Goal: Find specific page/section: Find specific page/section

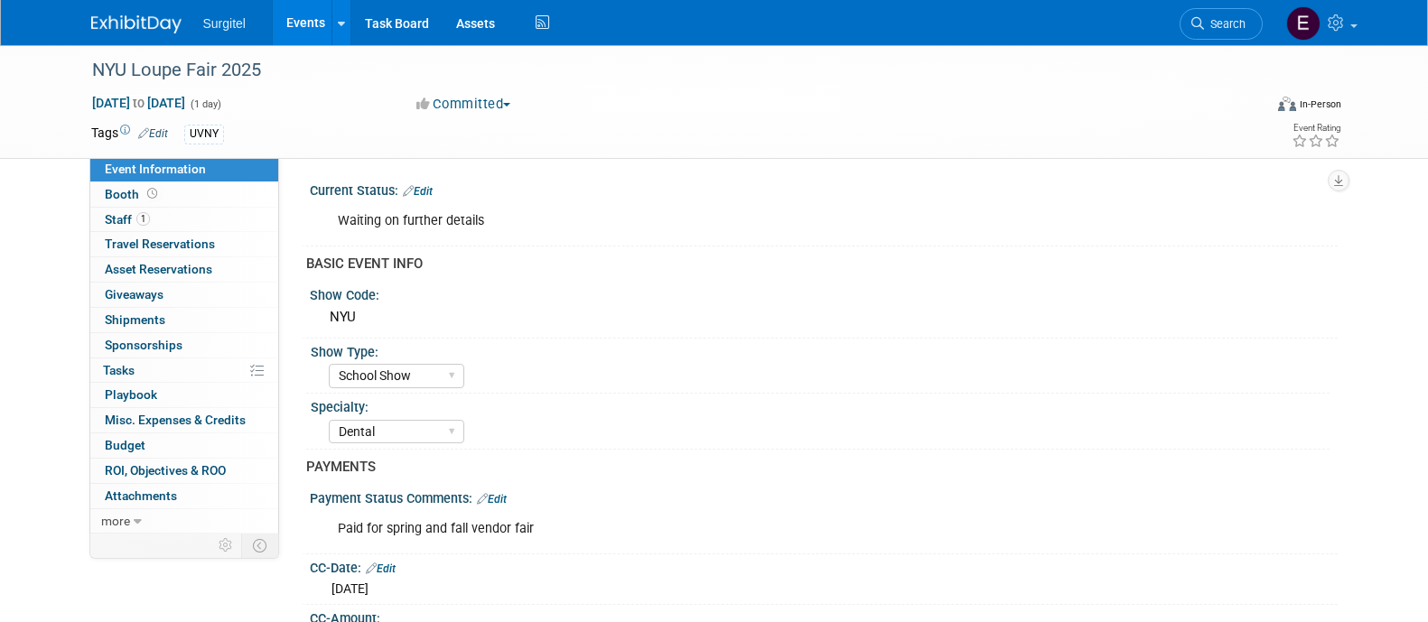
select select "School Show"
select select "Dental"
select select "SkyMiles - 93008"
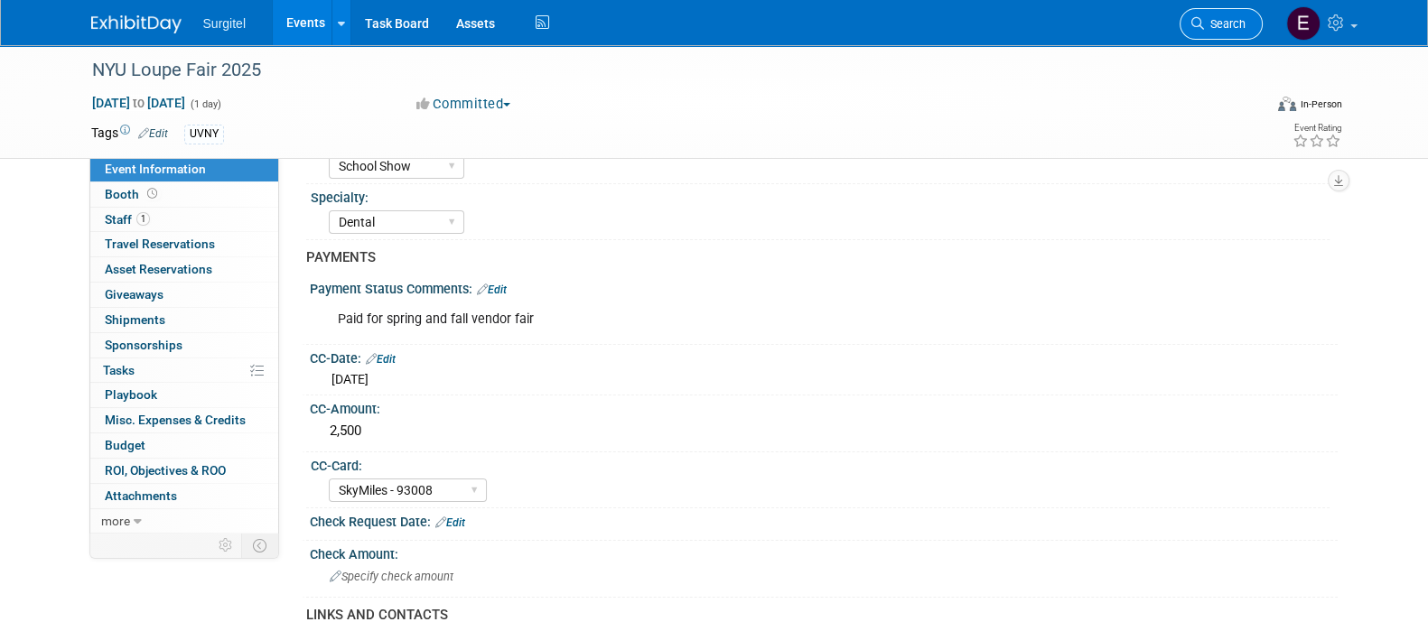
click at [1232, 29] on span "Search" at bounding box center [1225, 24] width 42 height 14
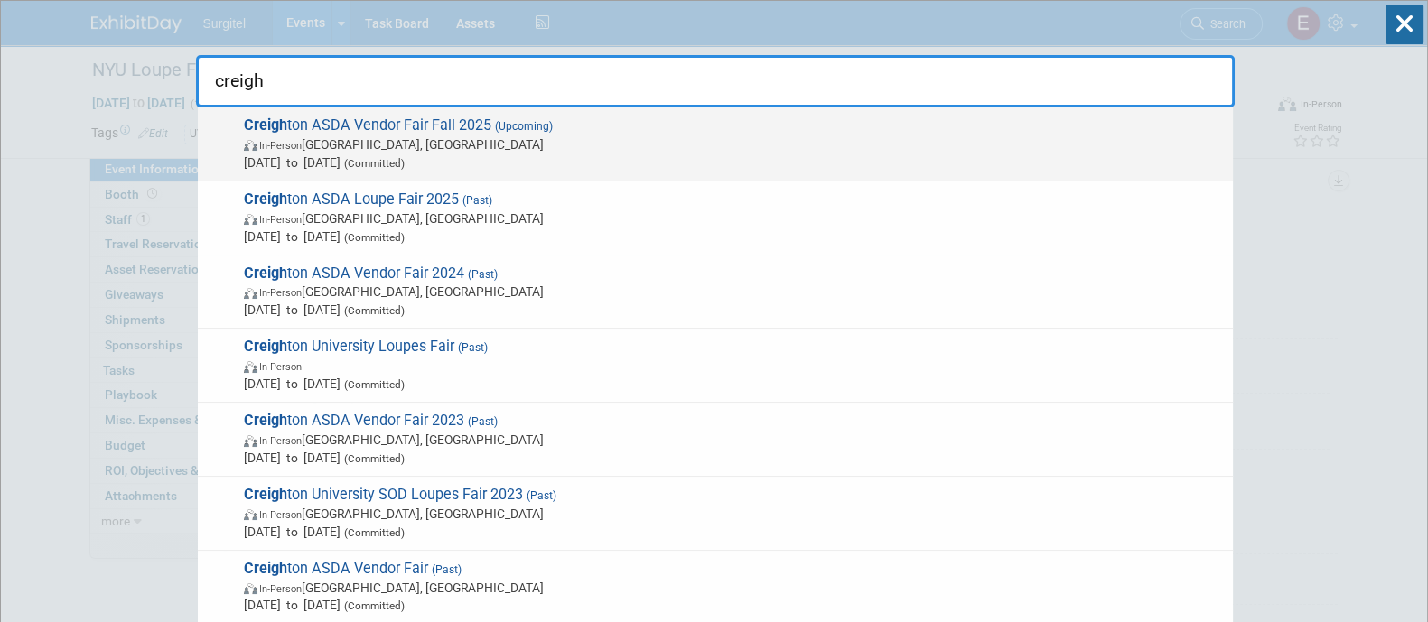
type input "creigh"
click at [629, 145] on span "In-Person [GEOGRAPHIC_DATA], [GEOGRAPHIC_DATA]" at bounding box center [734, 144] width 980 height 18
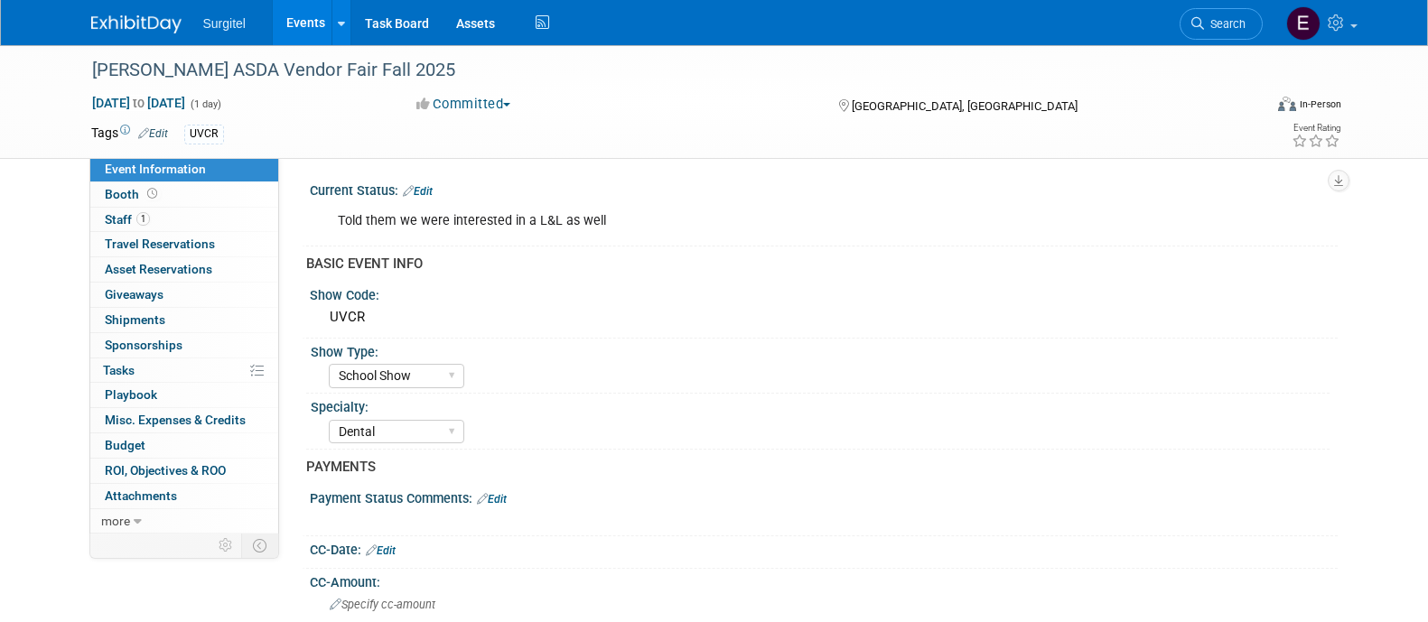
select select "School Show"
select select "Dental"
select select "No"
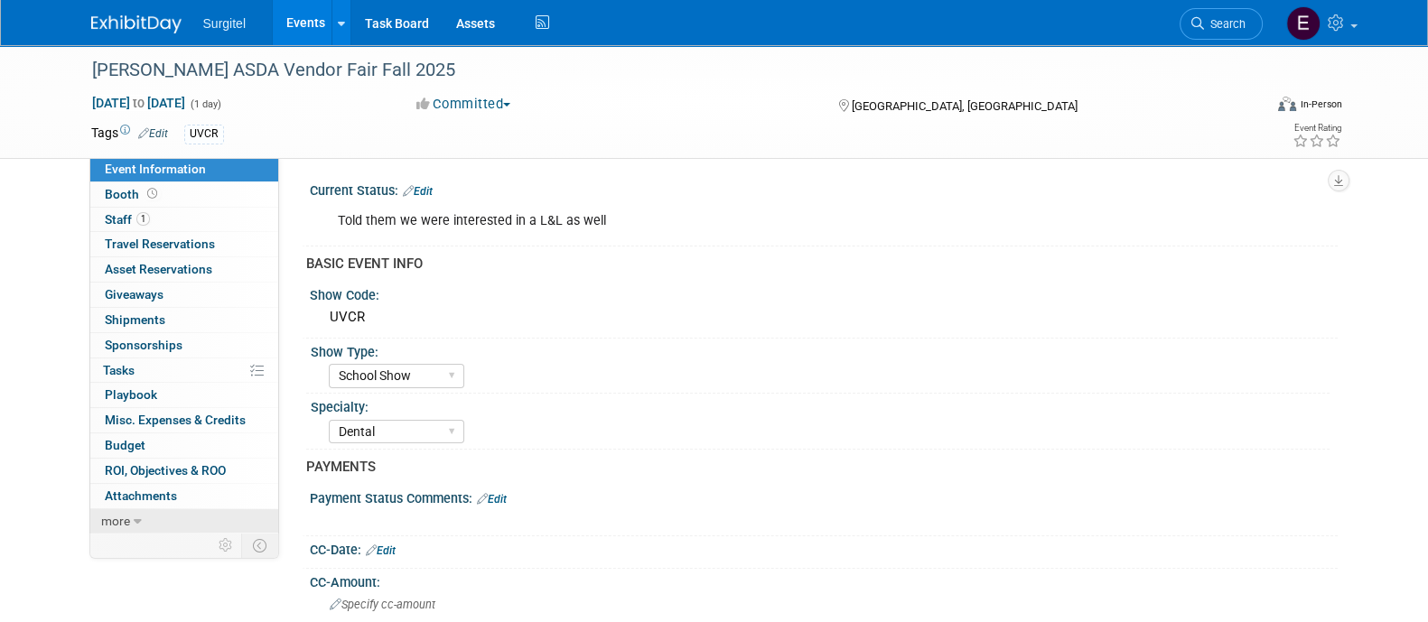
click at [135, 519] on icon at bounding box center [138, 522] width 8 height 13
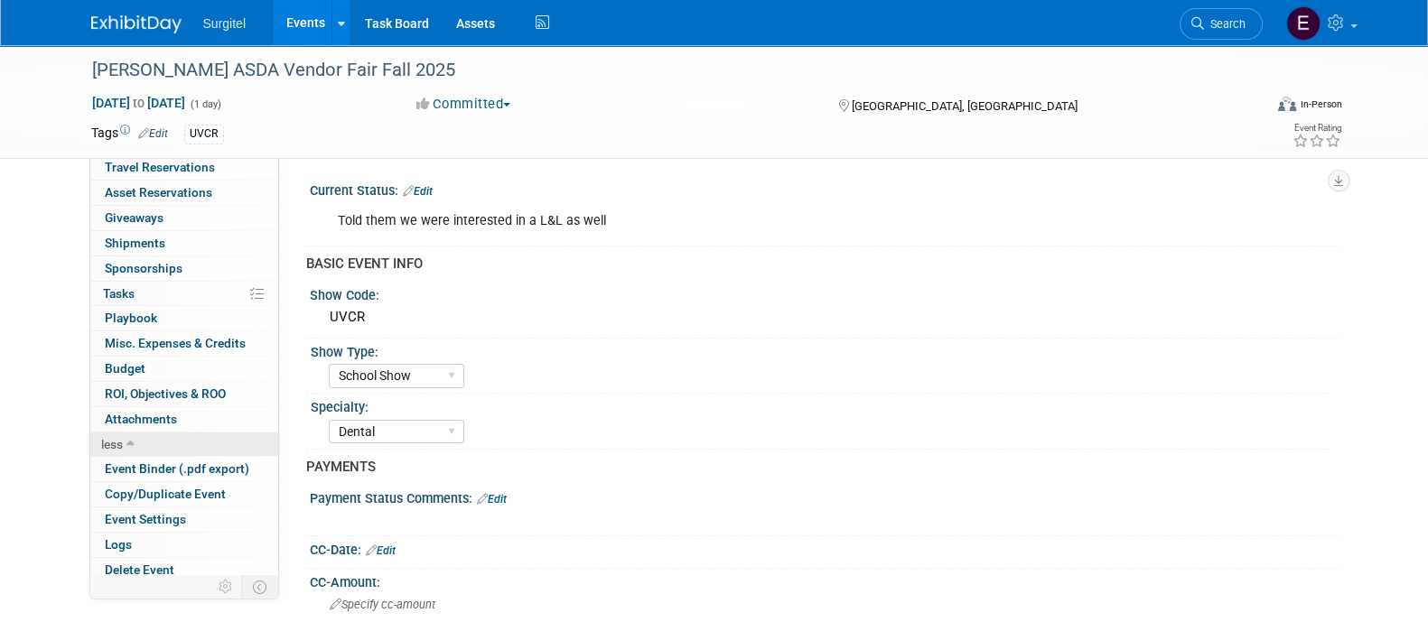
scroll to position [81, 0]
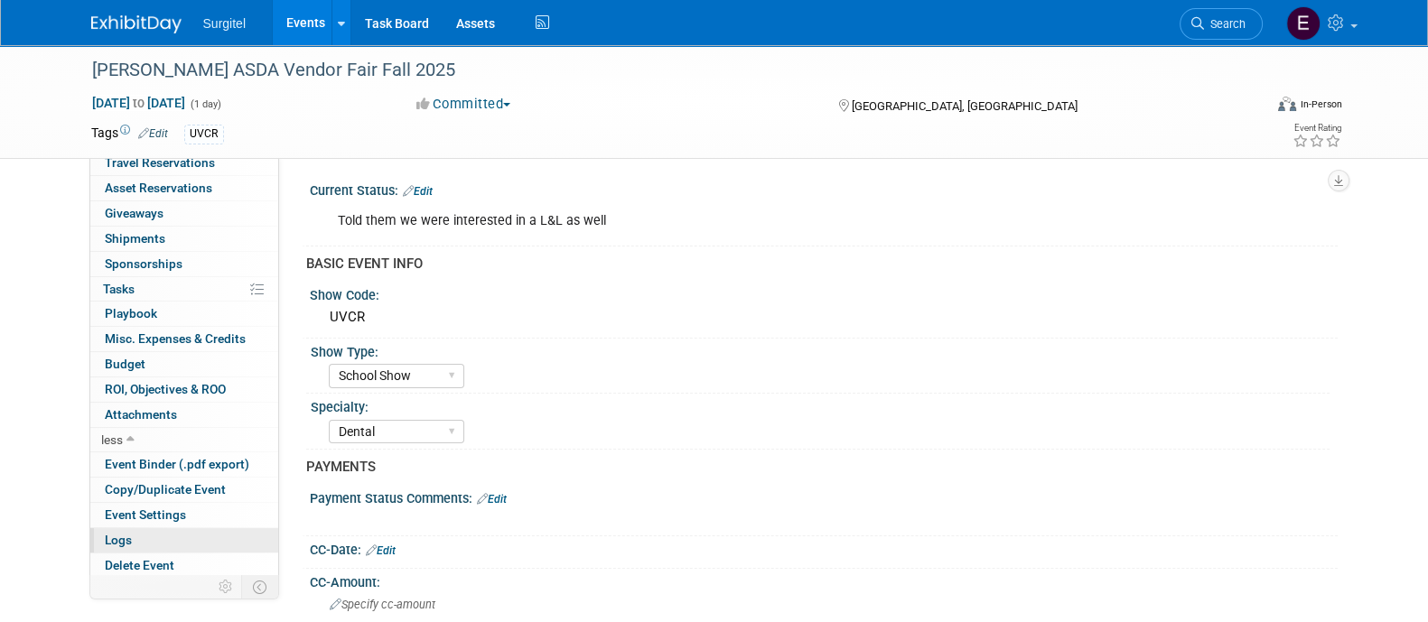
click at [159, 544] on link "Logs" at bounding box center [184, 540] width 188 height 24
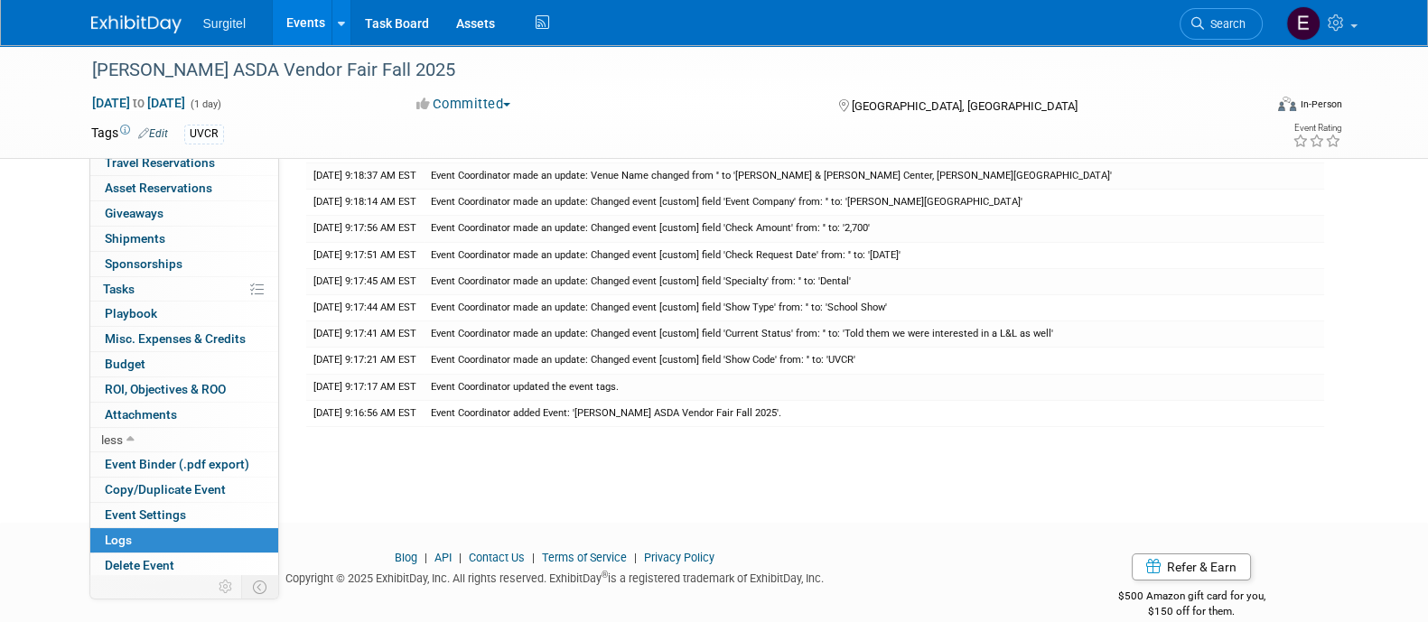
scroll to position [238, 0]
